Goal: Task Accomplishment & Management: Manage account settings

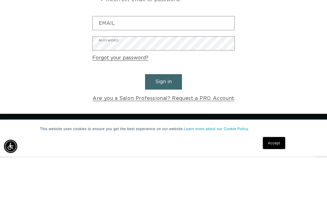
scroll to position [0, 284]
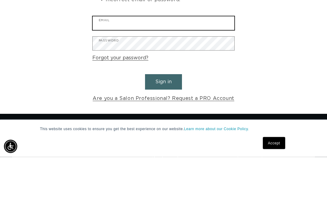
type input "[EMAIL_ADDRESS][DOMAIN_NAME]"
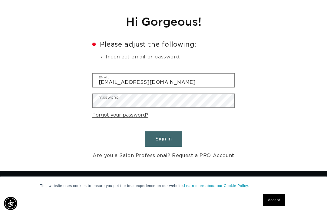
scroll to position [0, 568]
click at [168, 131] on button "Sign in" at bounding box center [163, 138] width 37 height 15
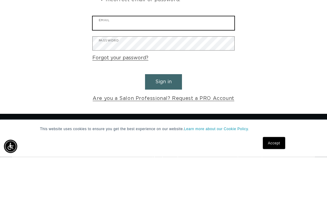
type input "[EMAIL_ADDRESS][DOMAIN_NAME]"
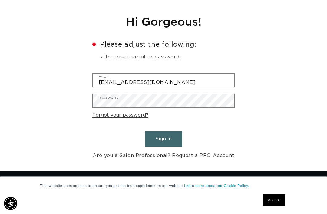
click at [171, 131] on button "Sign in" at bounding box center [163, 138] width 37 height 15
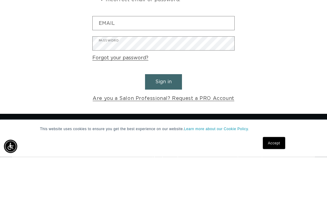
scroll to position [68, 0]
